Goal: Information Seeking & Learning: Stay updated

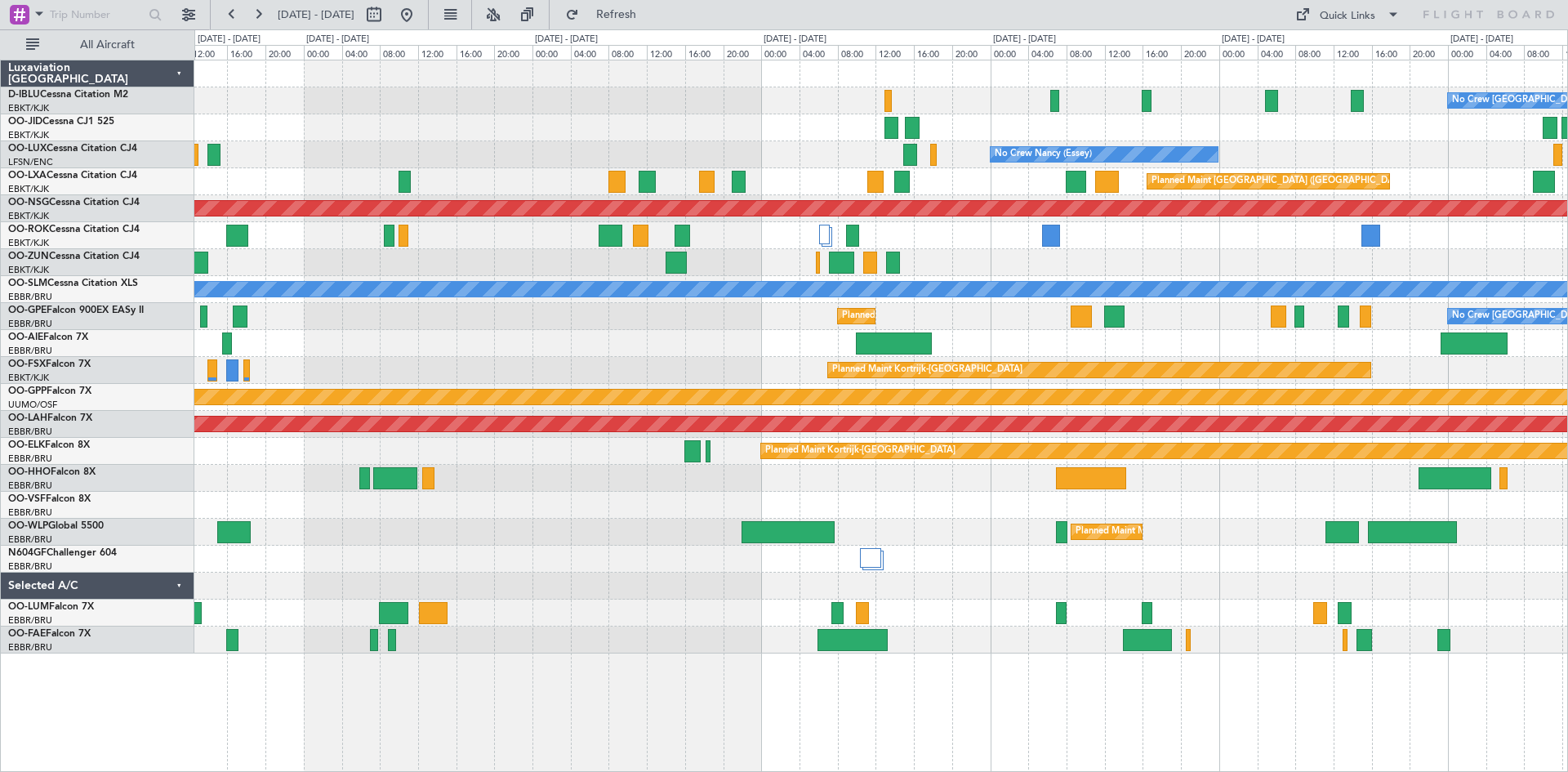
click at [395, 536] on div "Planned Maint Milan (Linate)" at bounding box center [881, 531] width 1373 height 27
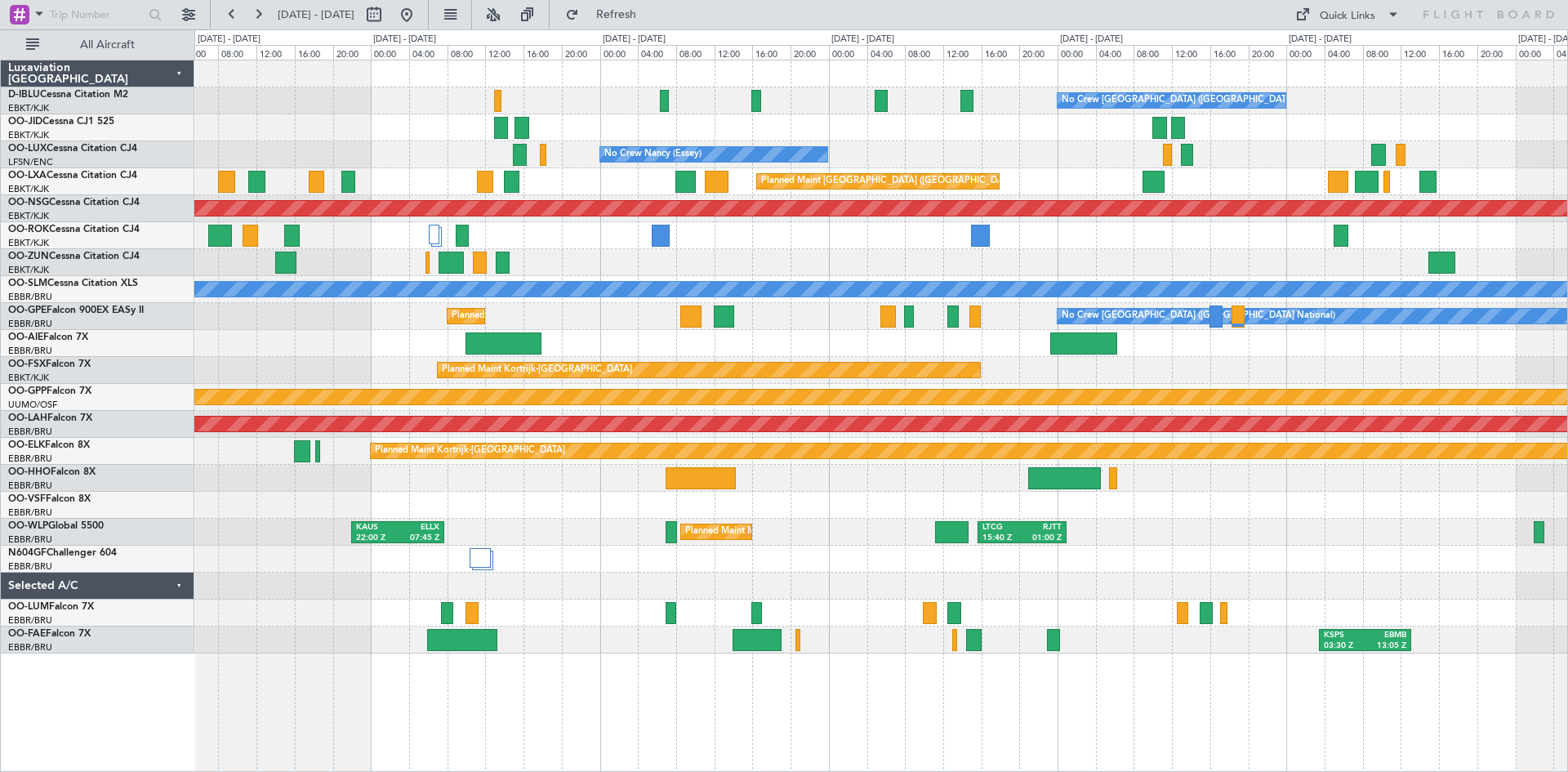
click at [561, 543] on div "[PERSON_NAME] 22:00 Z ELLX 07:45 Z Planned Maint Milan ([GEOGRAPHIC_DATA]) LTCG…" at bounding box center [881, 531] width 1373 height 27
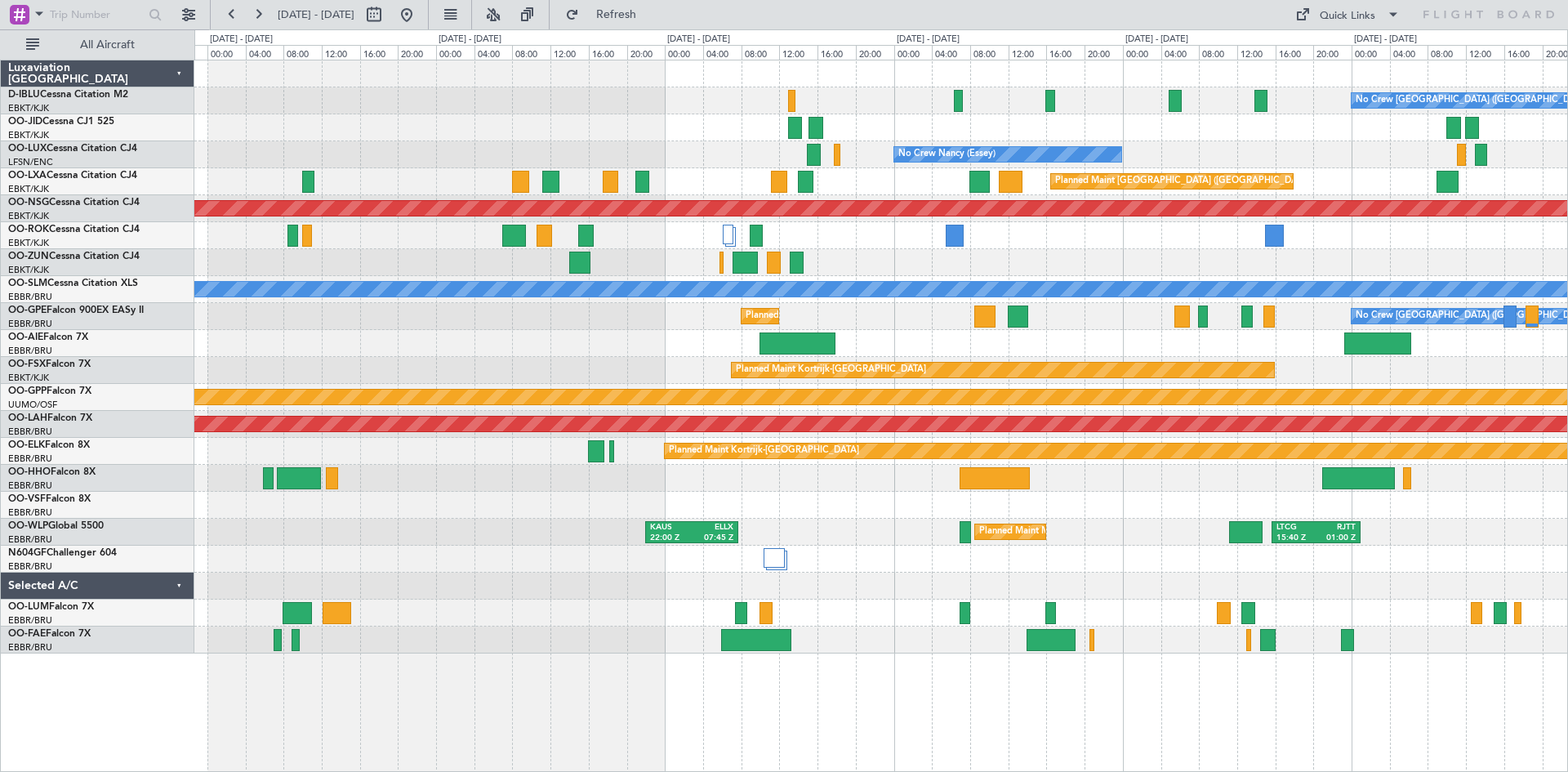
click at [880, 513] on div at bounding box center [881, 504] width 1373 height 27
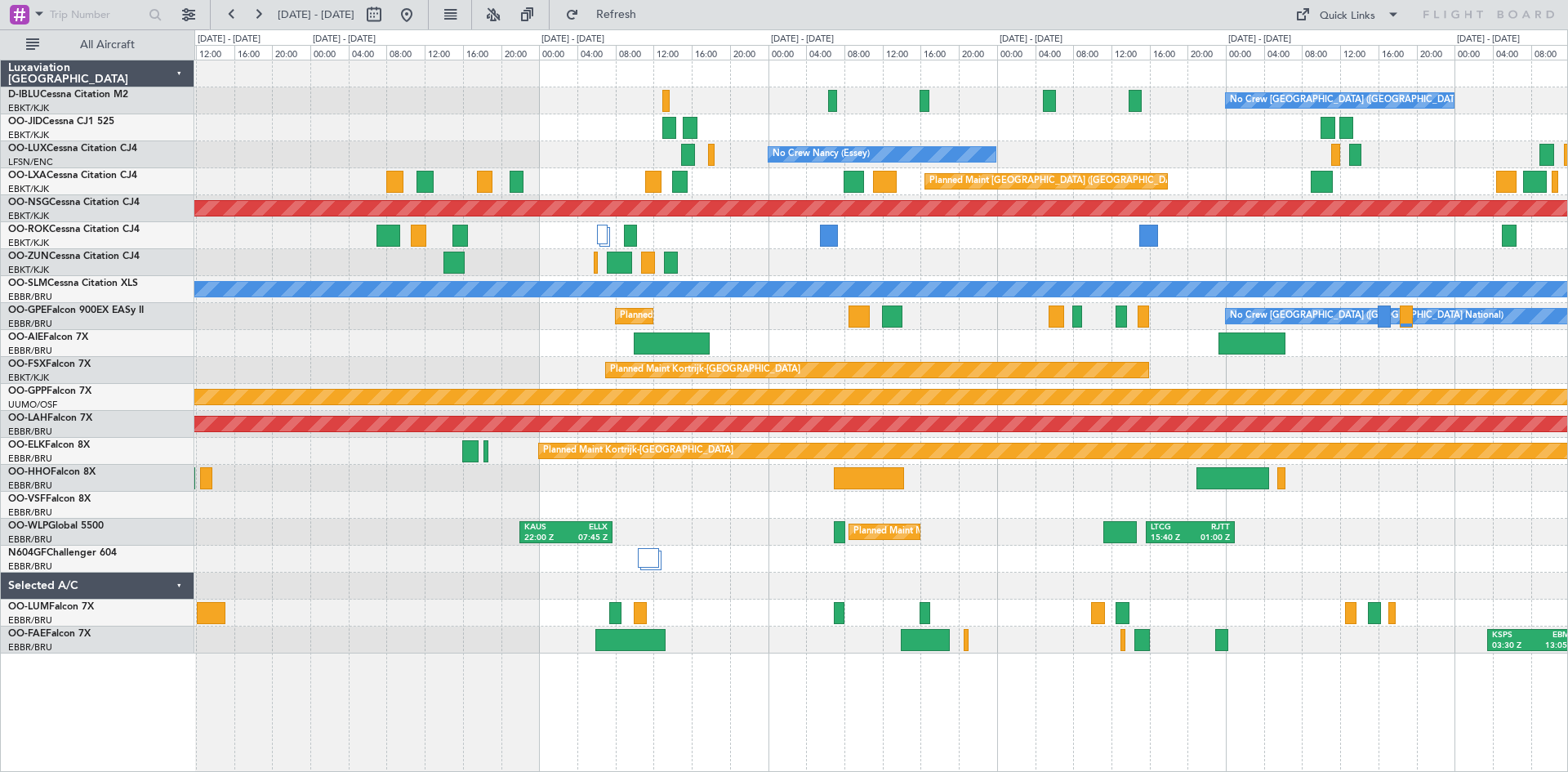
click at [757, 549] on div "No Crew [GEOGRAPHIC_DATA] ([GEOGRAPHIC_DATA] National) No Crew [PERSON_NAME] ([…" at bounding box center [881, 357] width 1373 height 593
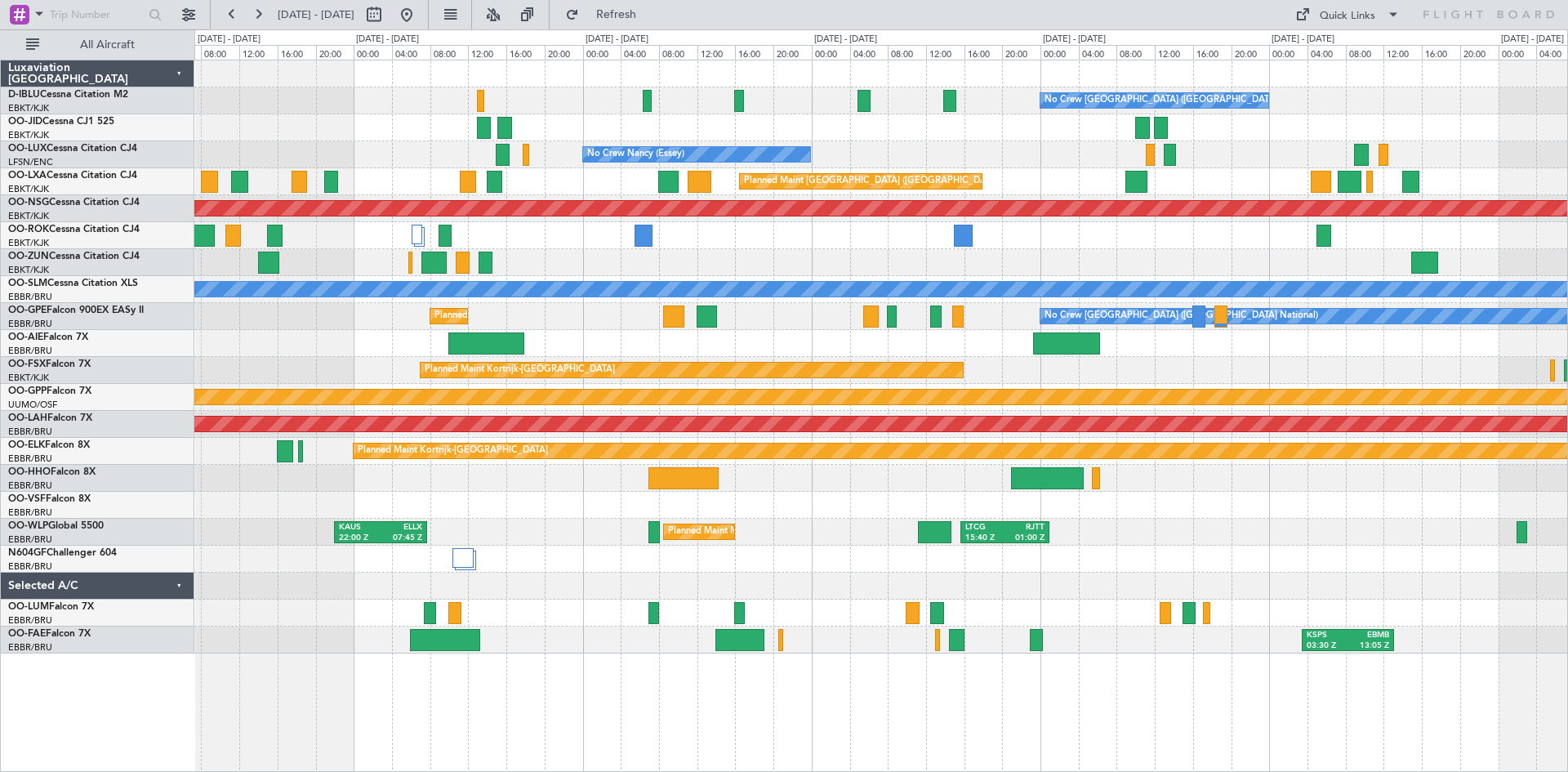
click at [851, 537] on div "Planned Maint Milan (Linate) [PERSON_NAME] 22:00 Z ELLX 07:45 Z LTCG 15:40 Z RJ…" at bounding box center [881, 531] width 1373 height 27
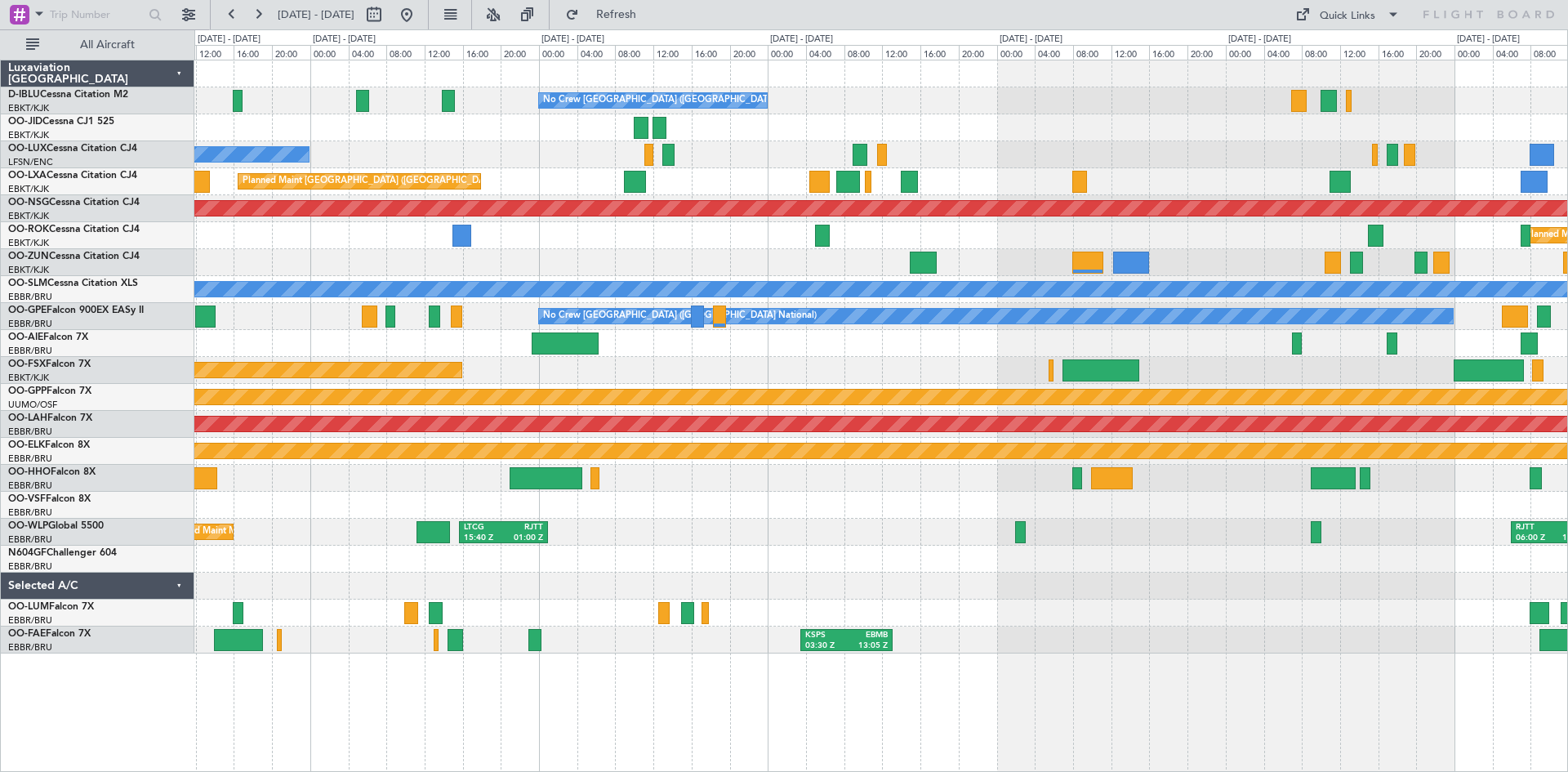
click at [565, 547] on div "No Crew [GEOGRAPHIC_DATA] ([GEOGRAPHIC_DATA] National) No Crew [PERSON_NAME] ([…" at bounding box center [881, 357] width 1373 height 593
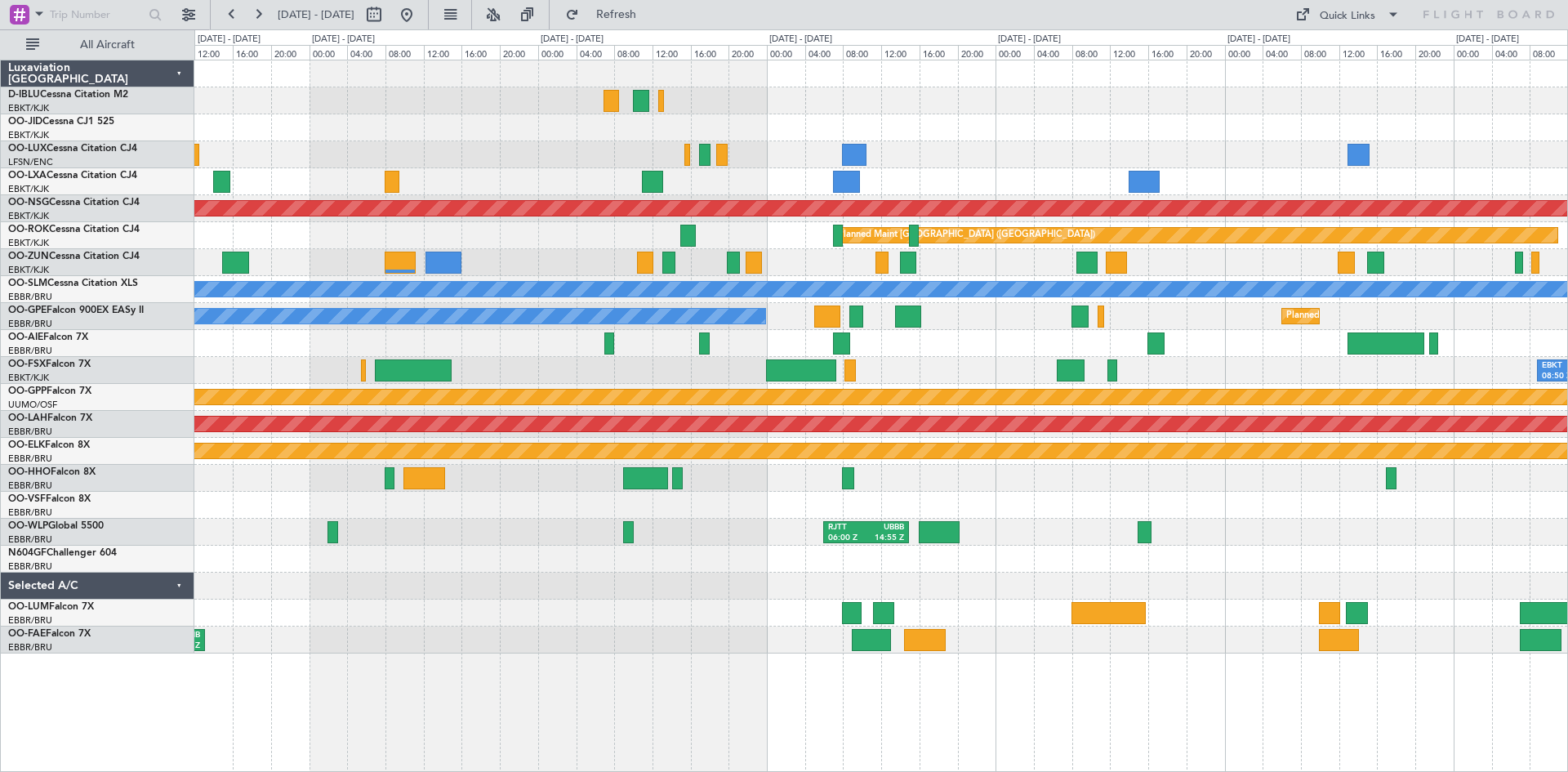
click at [472, 549] on div "No Crew [GEOGRAPHIC_DATA] ([GEOGRAPHIC_DATA] National) No Crew [PERSON_NAME] ([…" at bounding box center [881, 357] width 1373 height 593
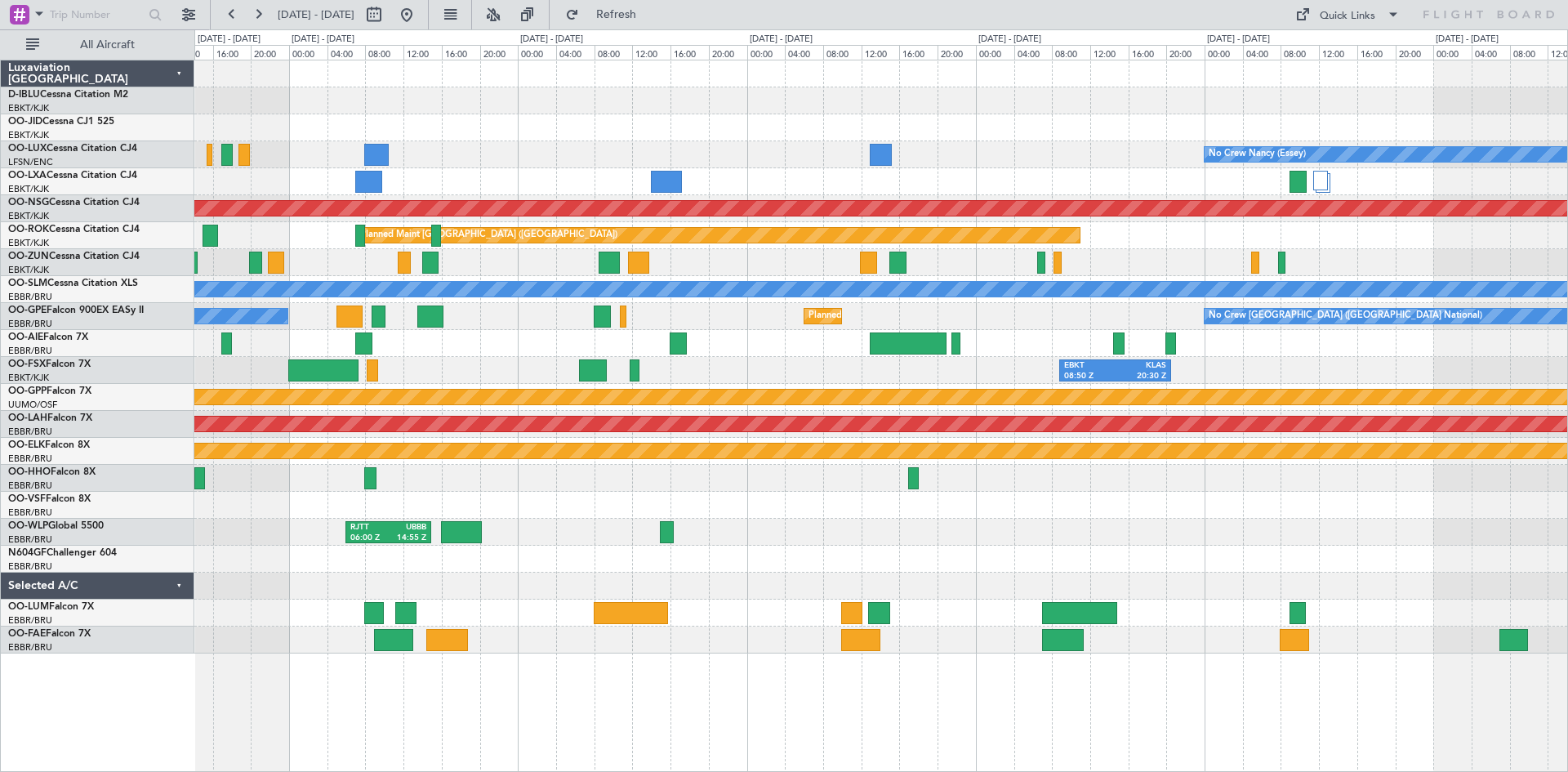
click at [553, 535] on div "RJTT 06:00 Z UBBB 14:55 Z" at bounding box center [881, 531] width 1373 height 27
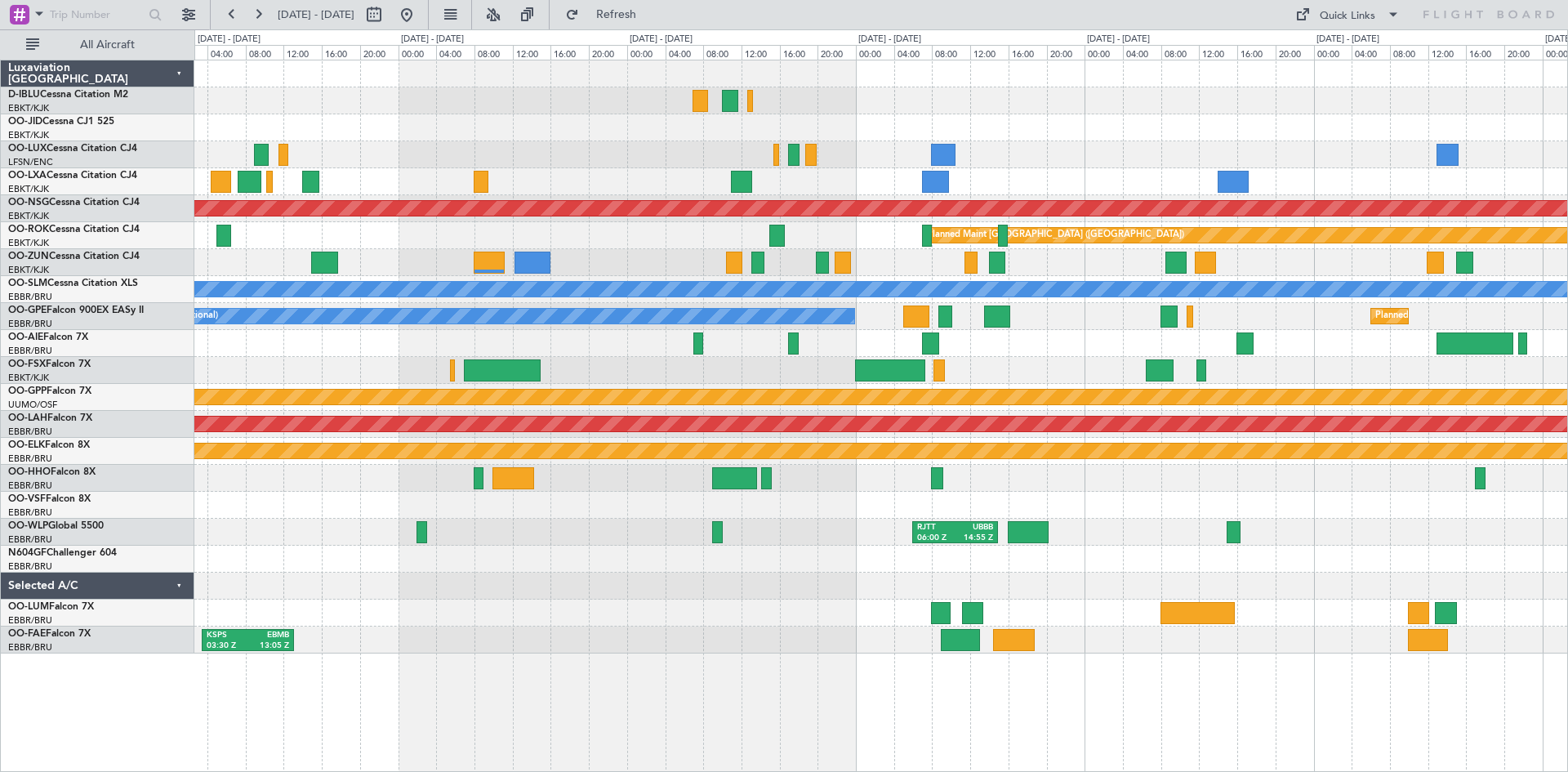
click at [1235, 524] on div "RJTT 06:00 Z UBBB 14:55 Z LTCG 15:40 Z RJTT 01:00 Z" at bounding box center [881, 531] width 1373 height 27
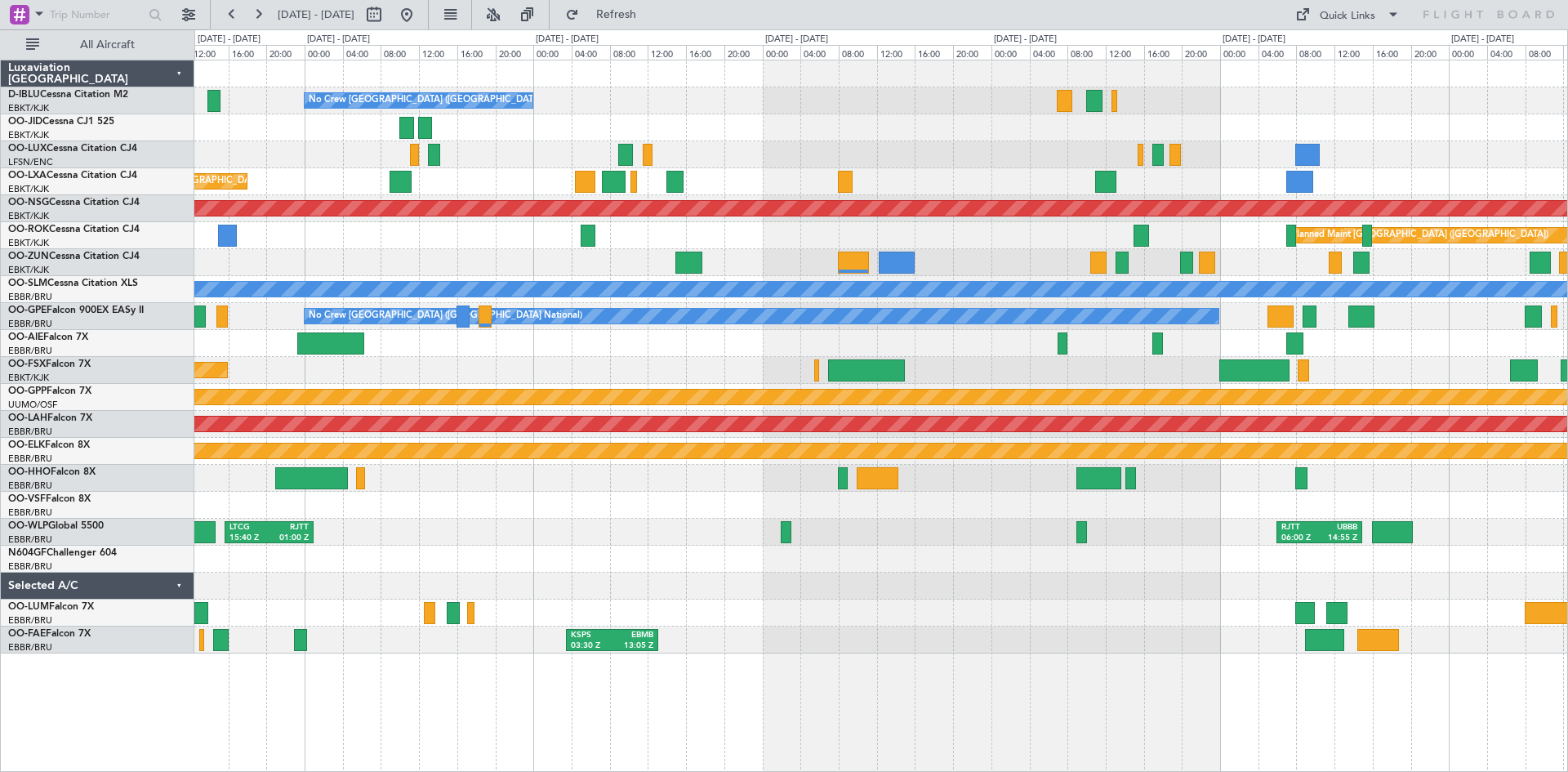
click at [471, 523] on div "LTCG 15:40 Z RJTT 01:00 Z RJTT 06:00 Z UBBB 14:55 Z Planned Maint Milan ([GEOGR…" at bounding box center [881, 531] width 1373 height 27
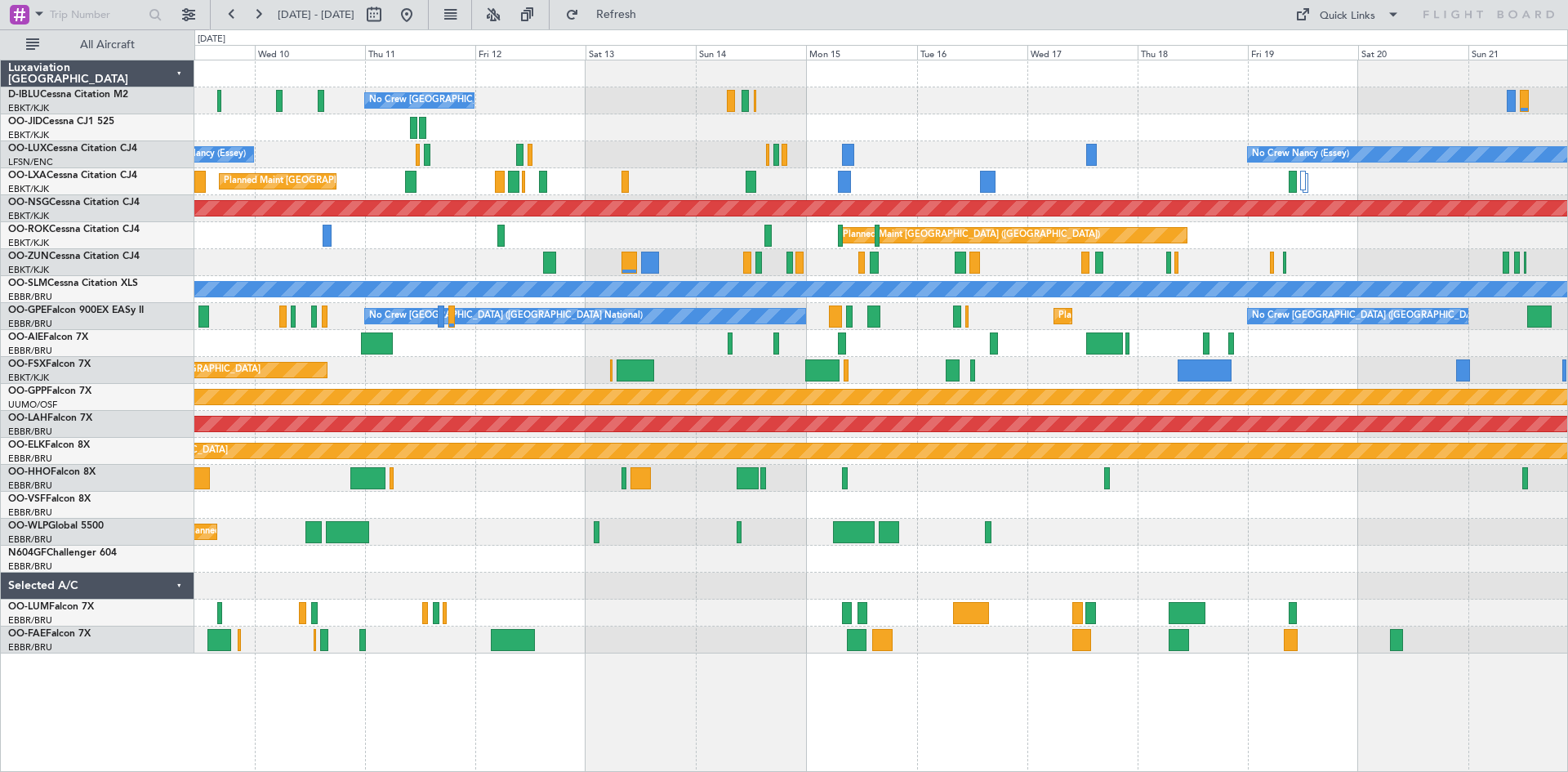
click at [932, 531] on div "Planned Maint Milan (Linate)" at bounding box center [881, 531] width 1373 height 27
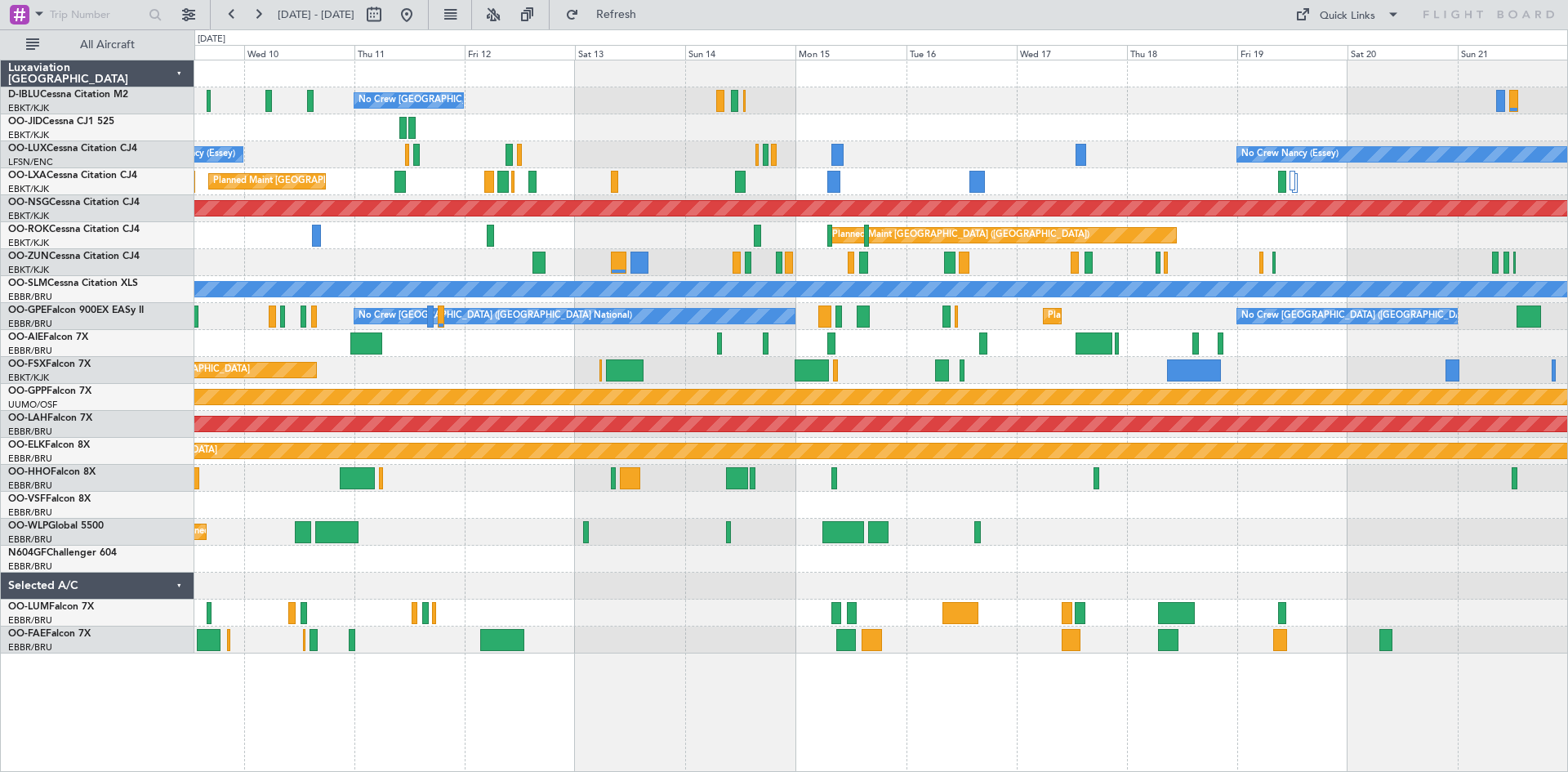
click at [1172, 534] on div "No Crew [GEOGRAPHIC_DATA] ([GEOGRAPHIC_DATA] National) No Crew [PERSON_NAME] ([…" at bounding box center [881, 357] width 1373 height 593
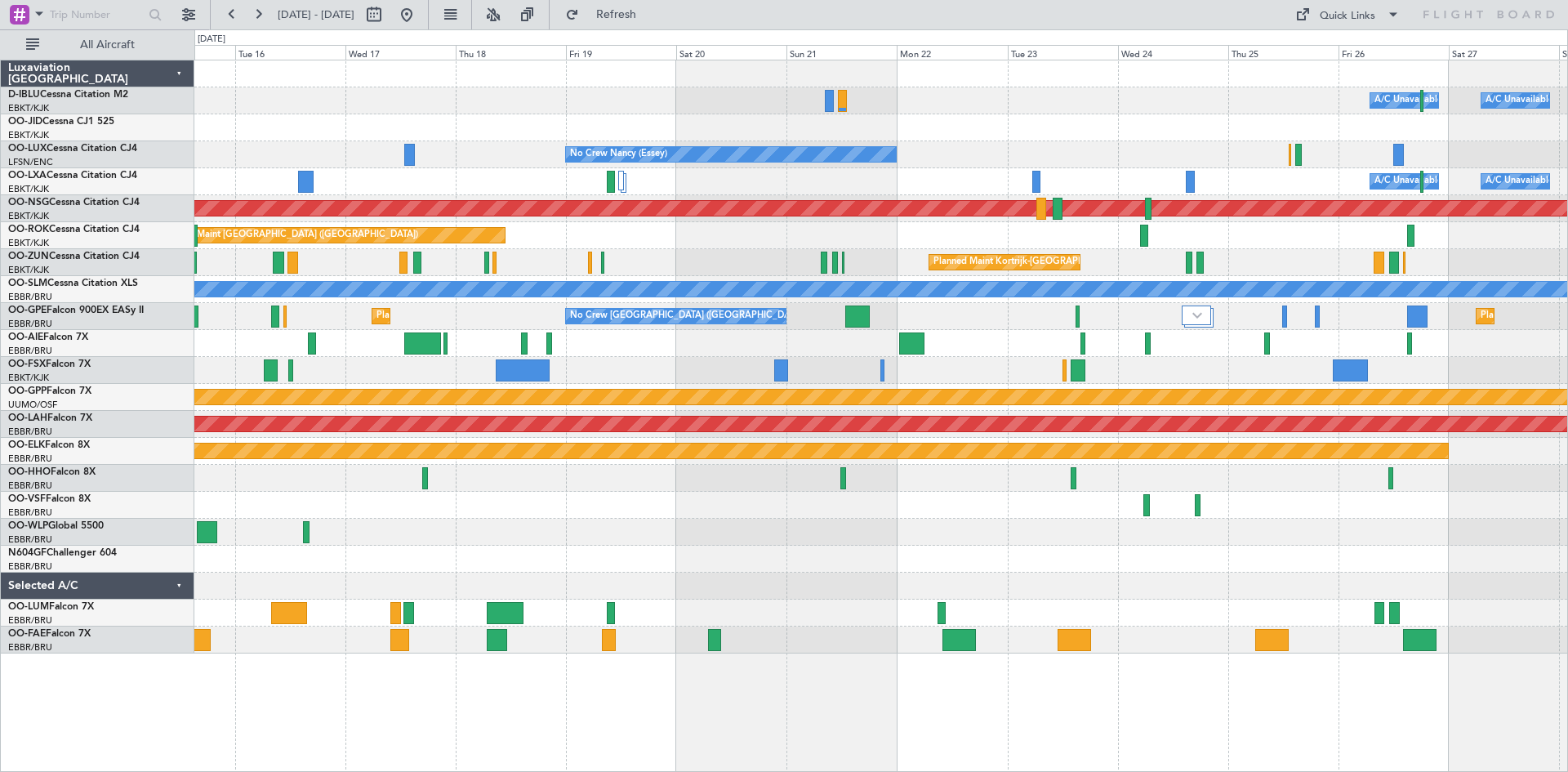
click at [531, 549] on div at bounding box center [881, 558] width 1373 height 27
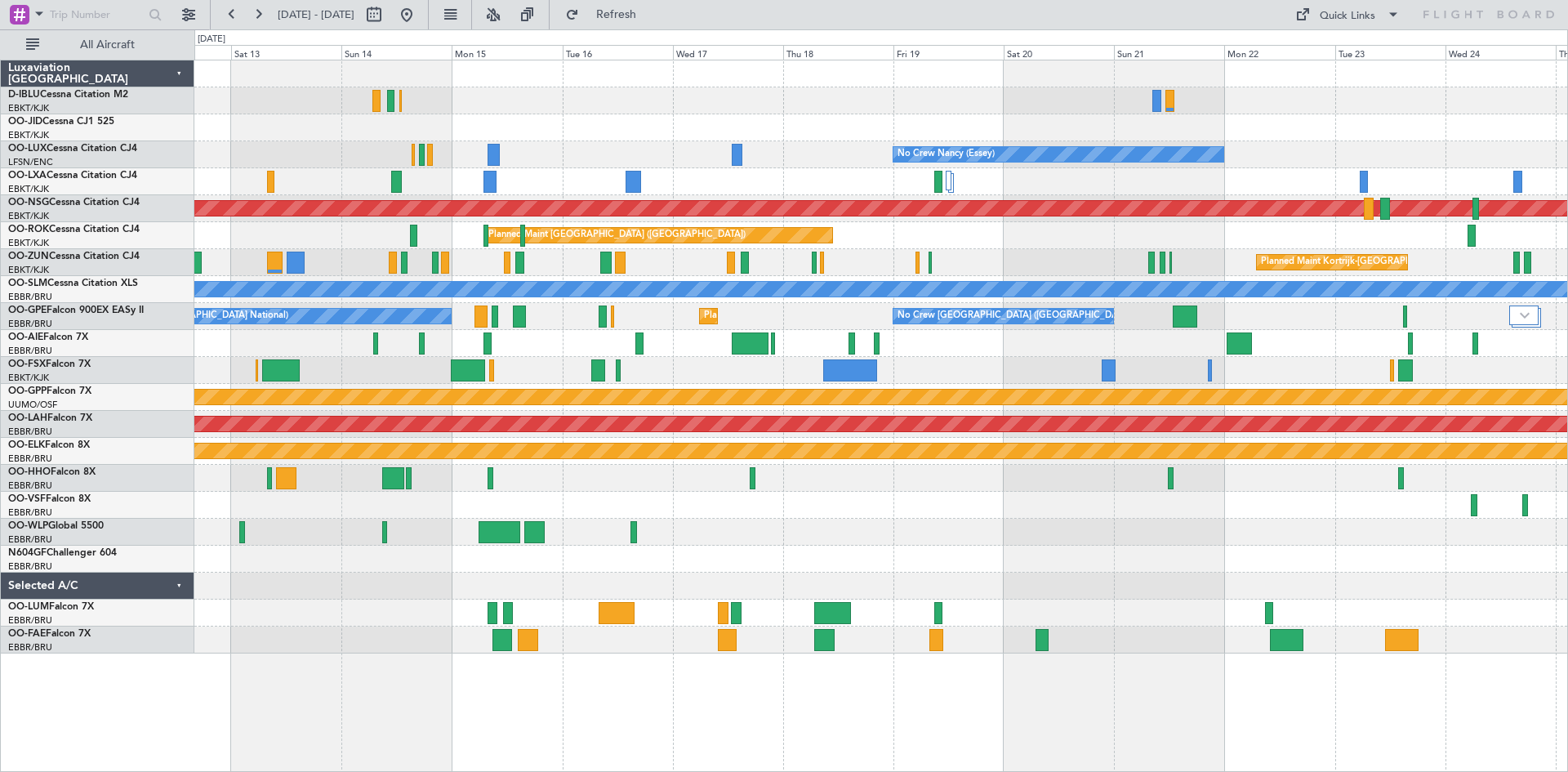
click at [1410, 585] on div "No Crew [GEOGRAPHIC_DATA] ([GEOGRAPHIC_DATA] National) A/C Unavailable [GEOGRAP…" at bounding box center [881, 357] width 1373 height 593
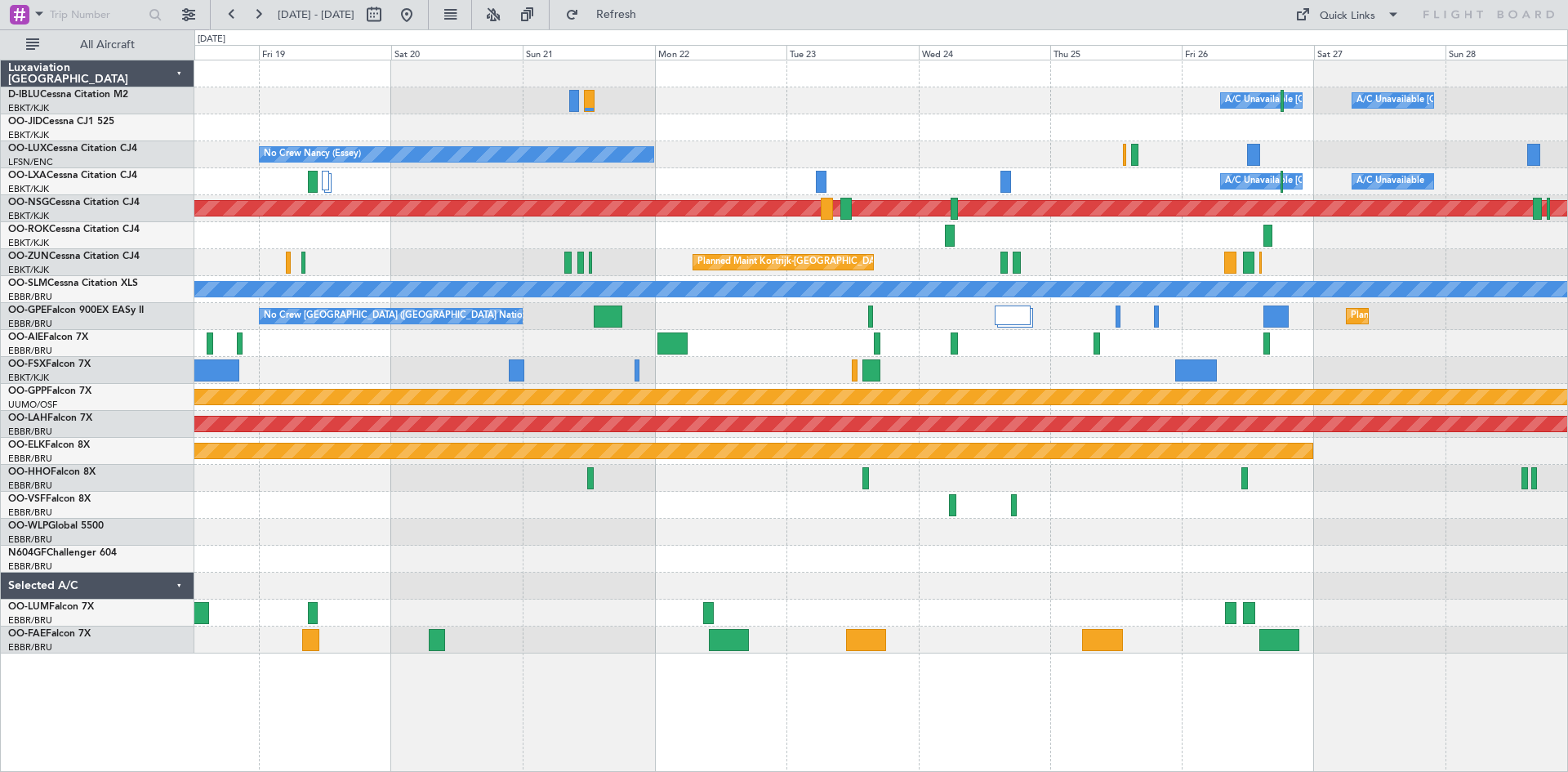
click at [699, 538] on div "A/C Unavailable [GEOGRAPHIC_DATA] ([GEOGRAPHIC_DATA] National) A/C Unavailable …" at bounding box center [881, 357] width 1373 height 593
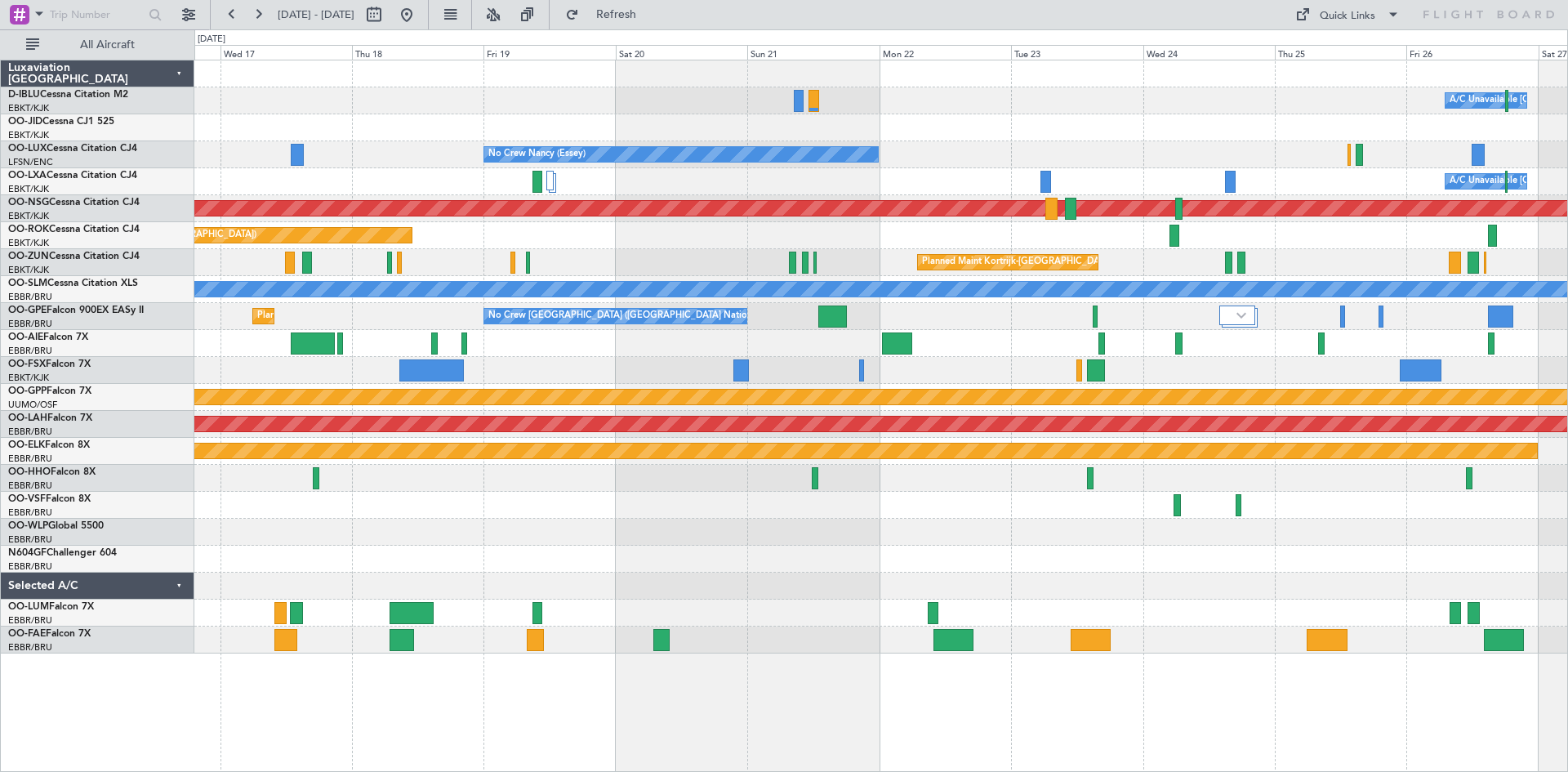
click at [1029, 601] on div "Owner Melsbroek Air Base" at bounding box center [881, 612] width 1373 height 27
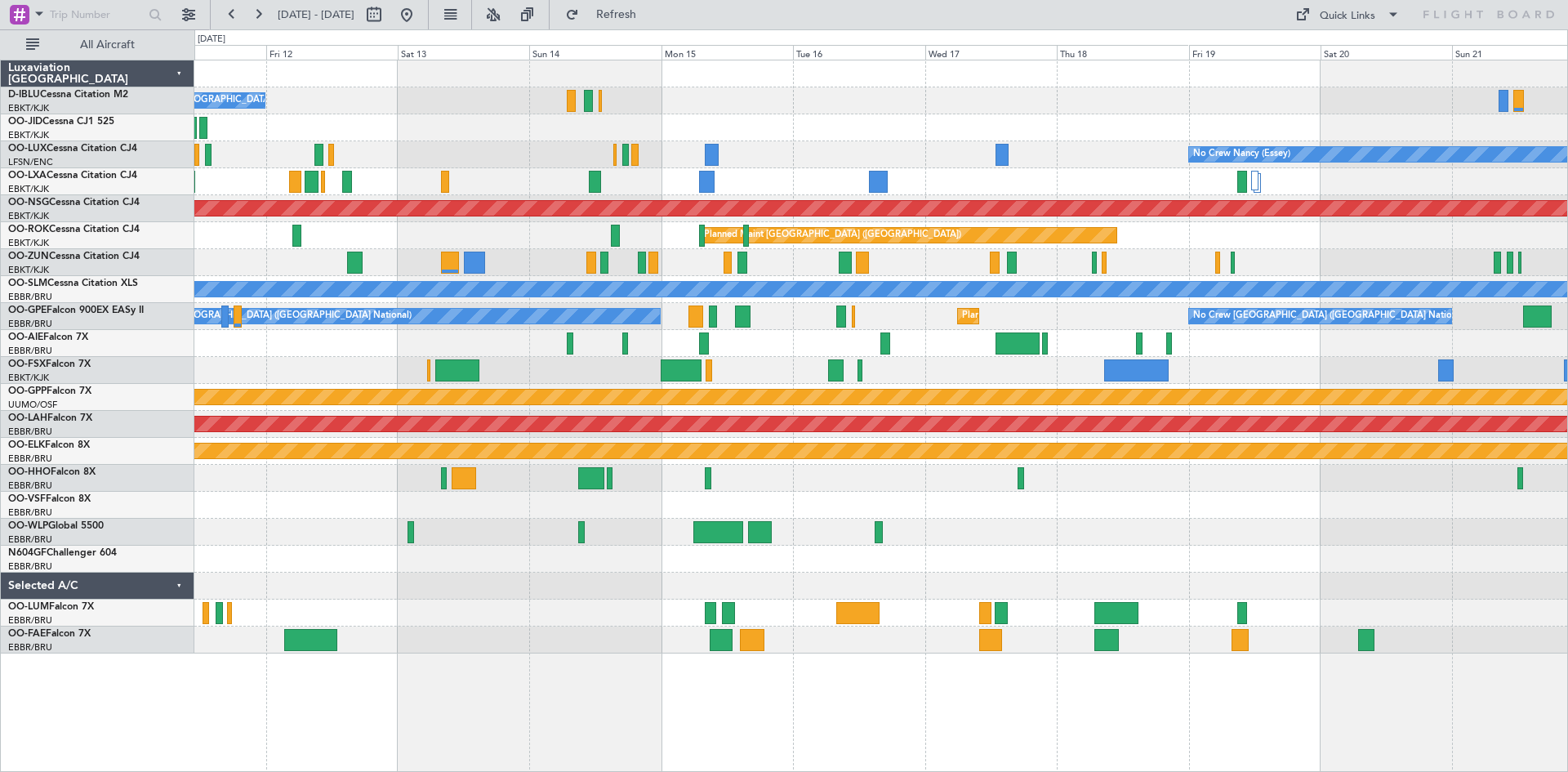
click at [1201, 626] on div "No Crew [GEOGRAPHIC_DATA] ([GEOGRAPHIC_DATA] National) No Crew [PERSON_NAME] ([…" at bounding box center [881, 357] width 1373 height 593
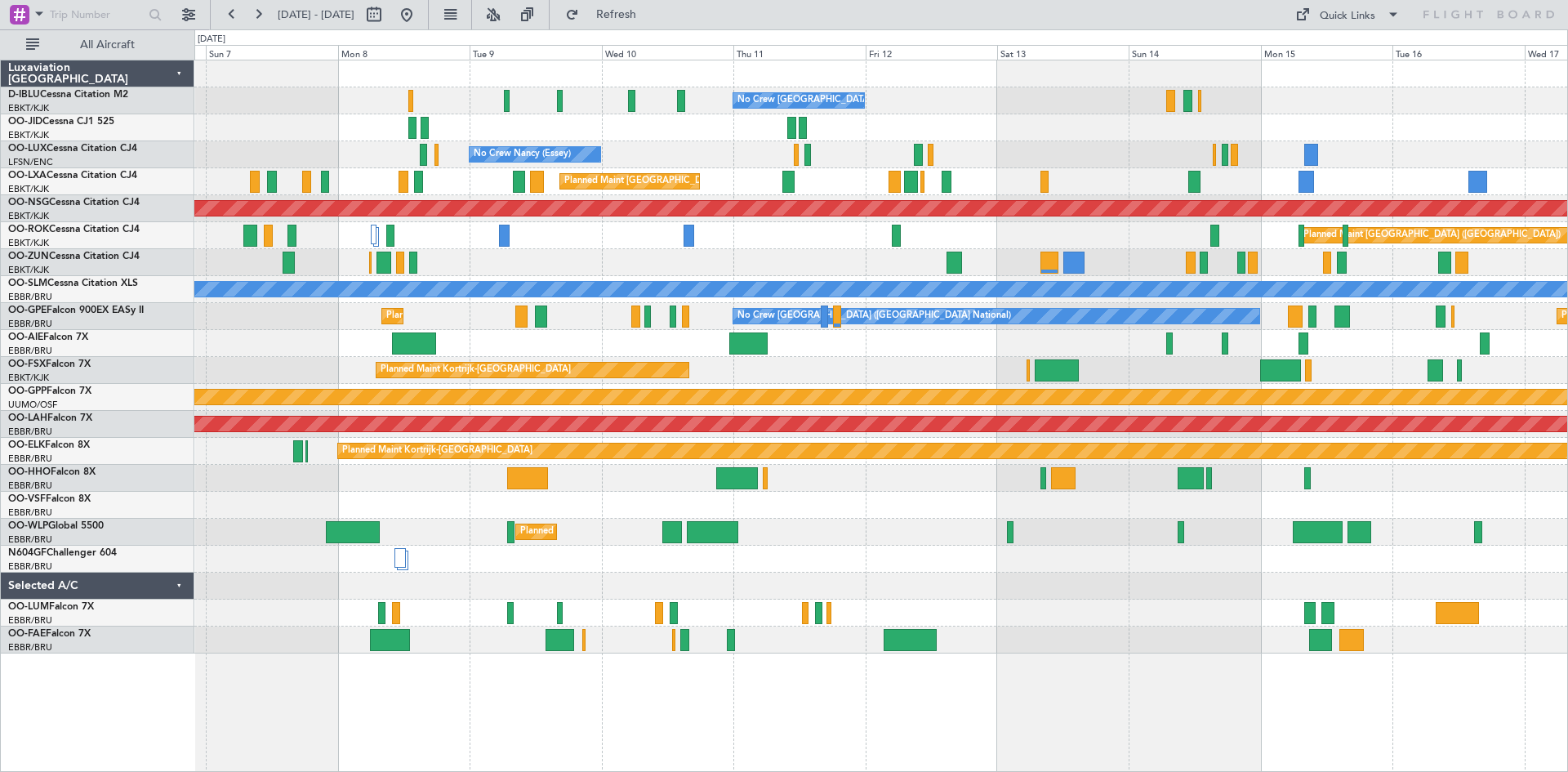
click at [1270, 607] on div "No Crew [GEOGRAPHIC_DATA] ([GEOGRAPHIC_DATA] National) No Crew [PERSON_NAME] ([…" at bounding box center [881, 357] width 1373 height 593
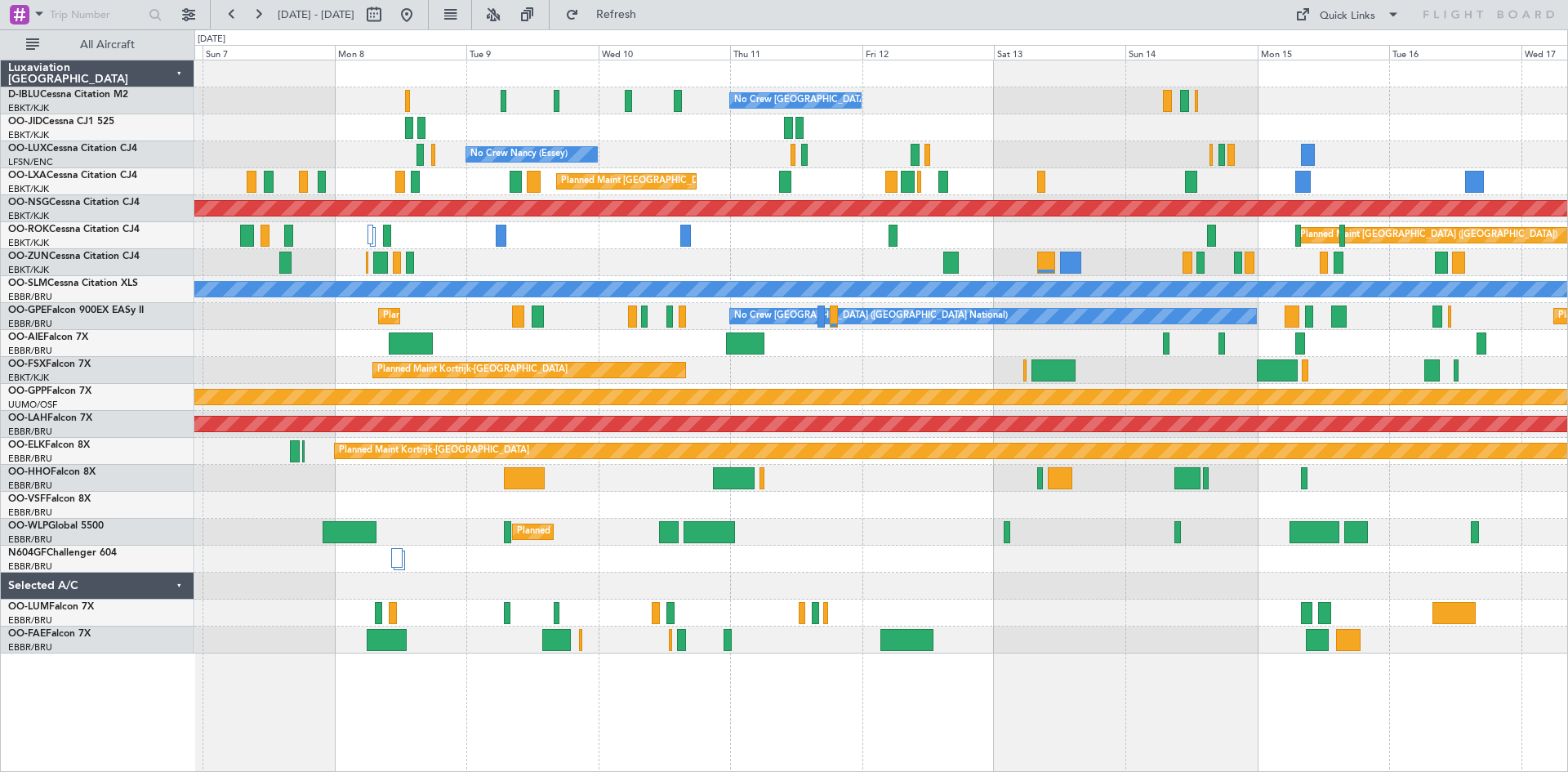
click at [625, 494] on div "No Crew [GEOGRAPHIC_DATA] ([GEOGRAPHIC_DATA] National) No Crew [PERSON_NAME] ([…" at bounding box center [881, 357] width 1373 height 593
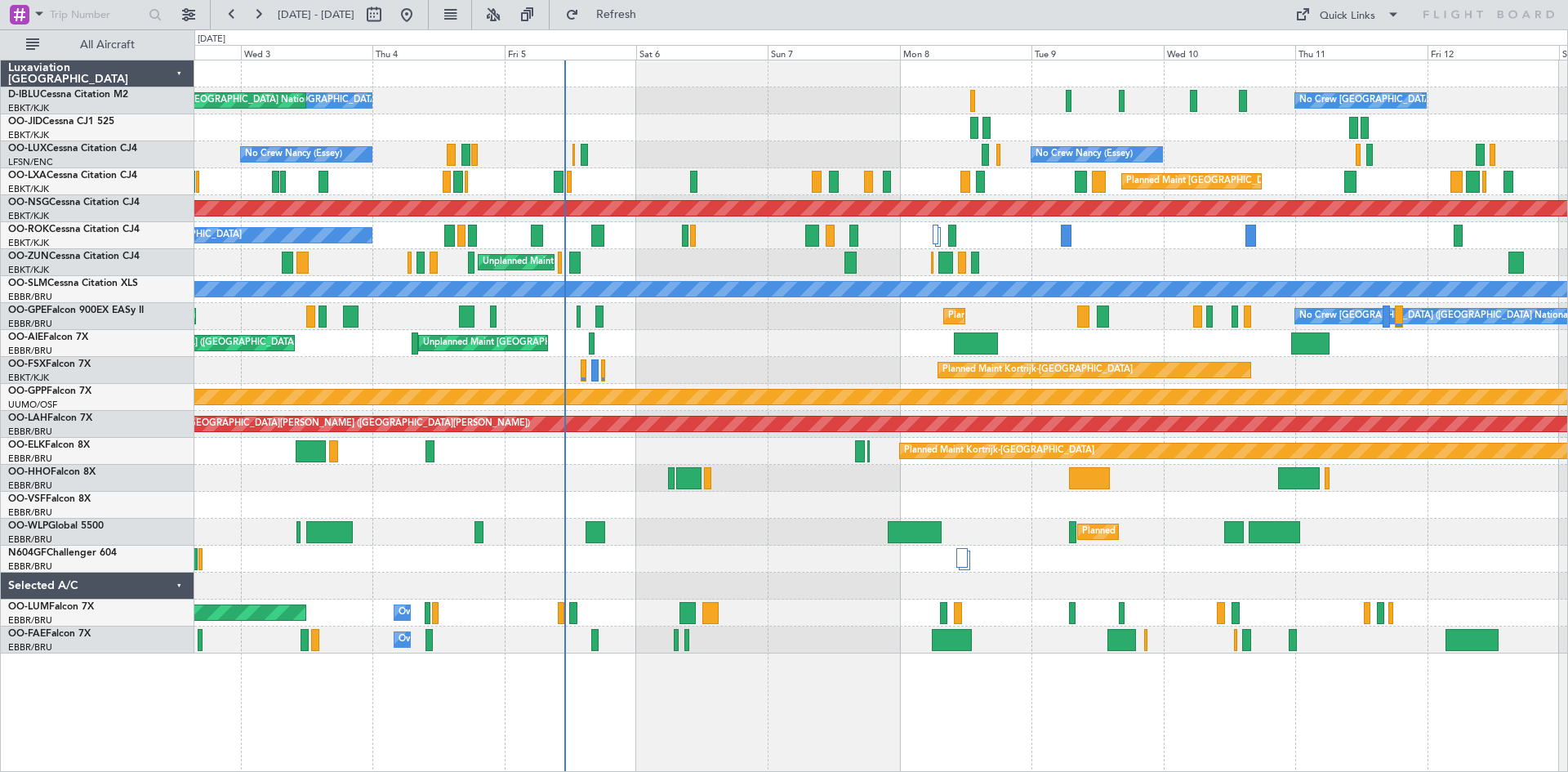
click at [1021, 494] on div "No Crew [GEOGRAPHIC_DATA] ([GEOGRAPHIC_DATA] National) No Crew [GEOGRAPHIC_DATA…" at bounding box center [881, 357] width 1373 height 593
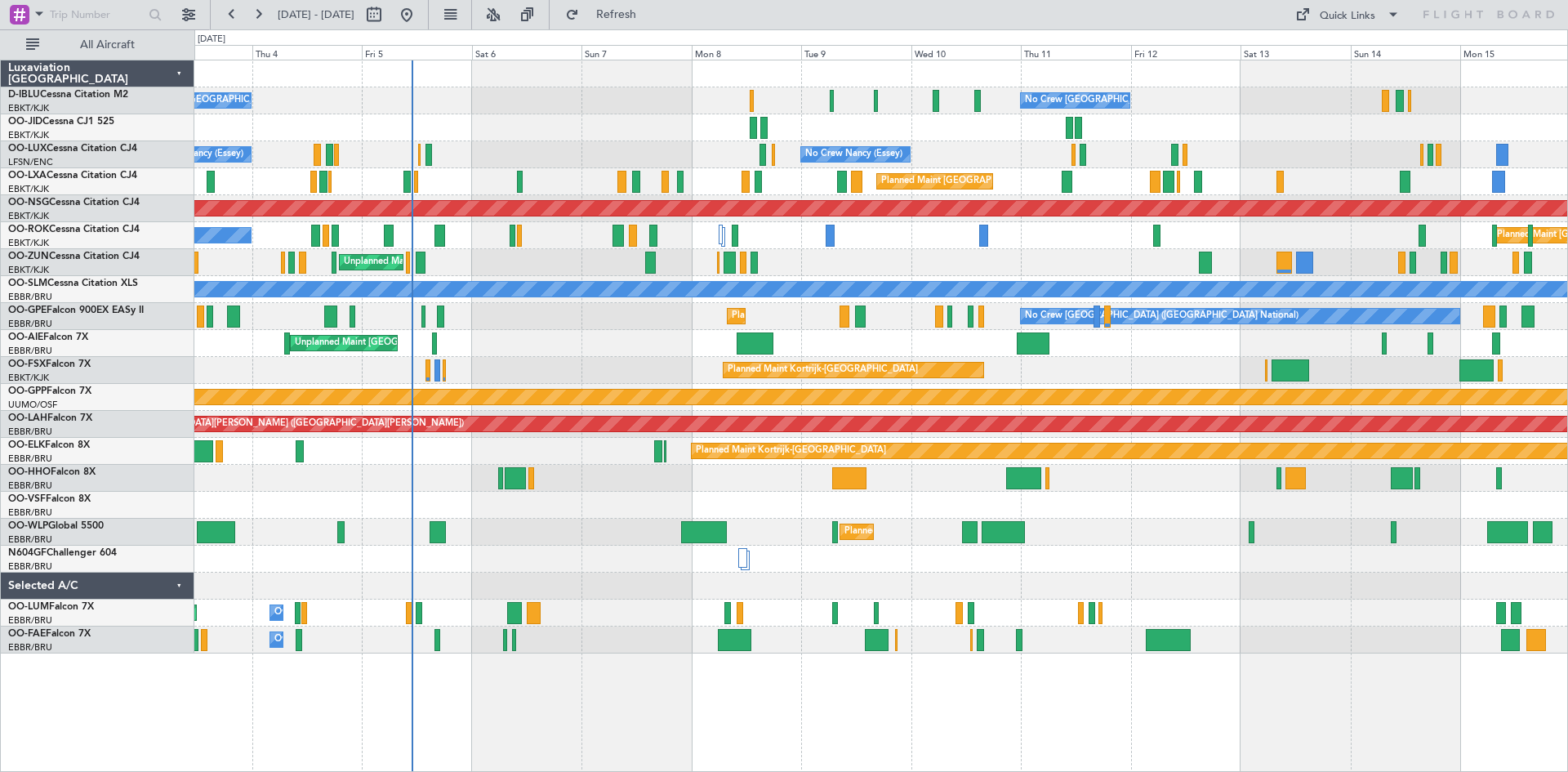
click at [364, 503] on div at bounding box center [881, 504] width 1373 height 27
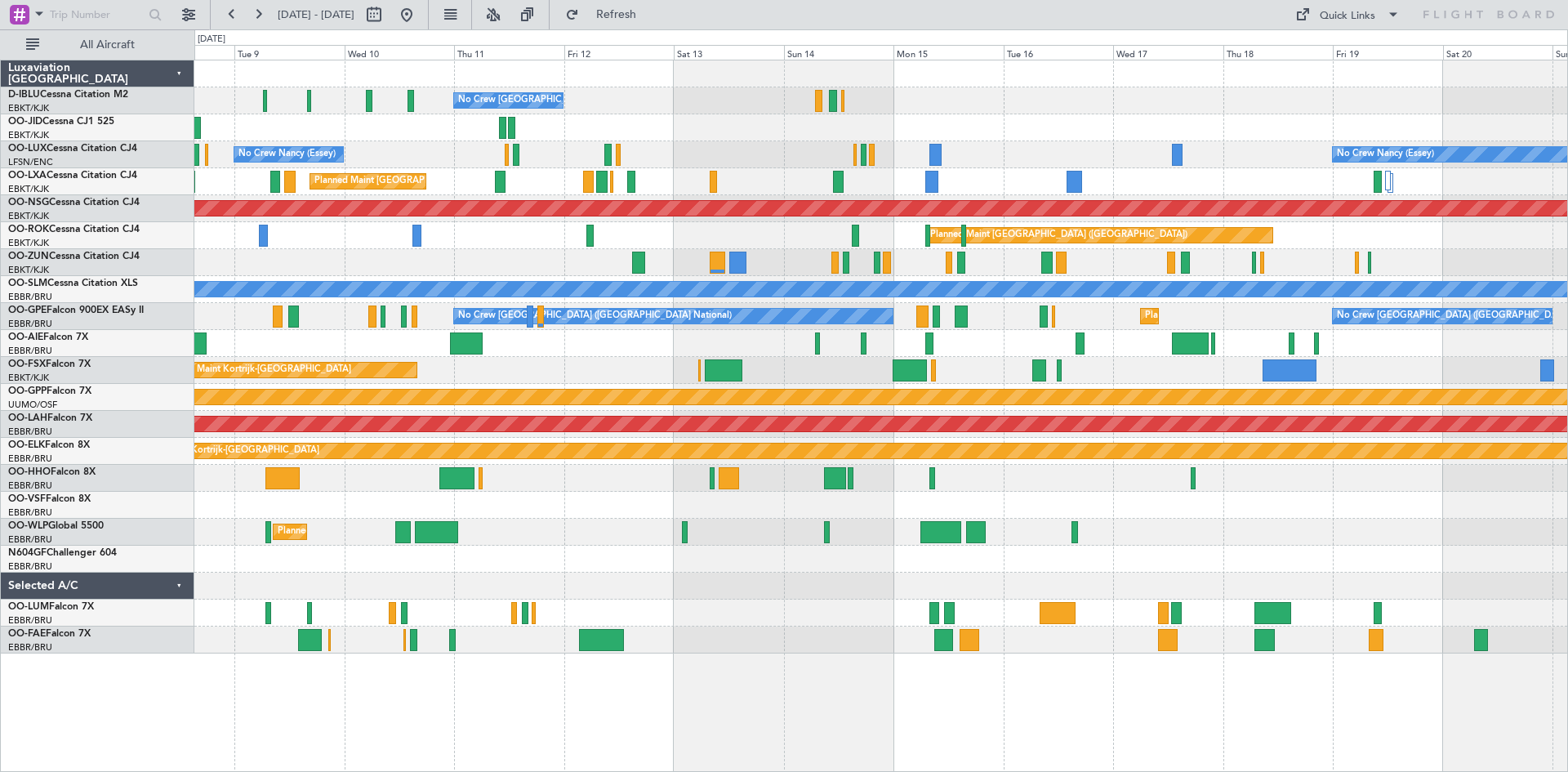
click at [555, 508] on div "No Crew [GEOGRAPHIC_DATA] ([GEOGRAPHIC_DATA] National) No Crew [PERSON_NAME] ([…" at bounding box center [881, 357] width 1373 height 593
